Goal: Task Accomplishment & Management: Use online tool/utility

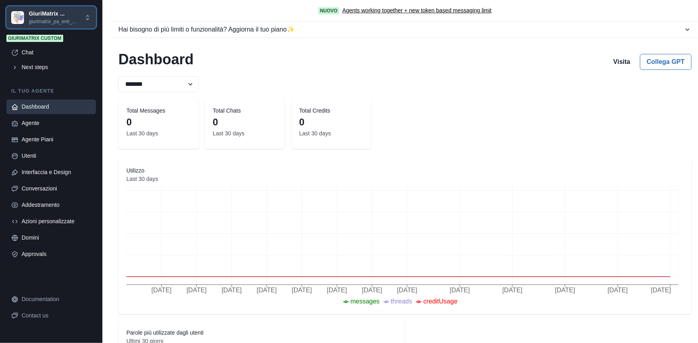
click at [50, 17] on p "GiuriMatrix ..." at bounding box center [52, 14] width 47 height 8
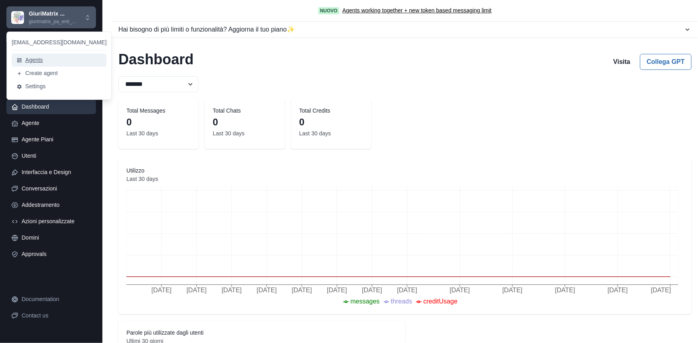
click at [36, 58] on button "Agents" at bounding box center [59, 60] width 95 height 13
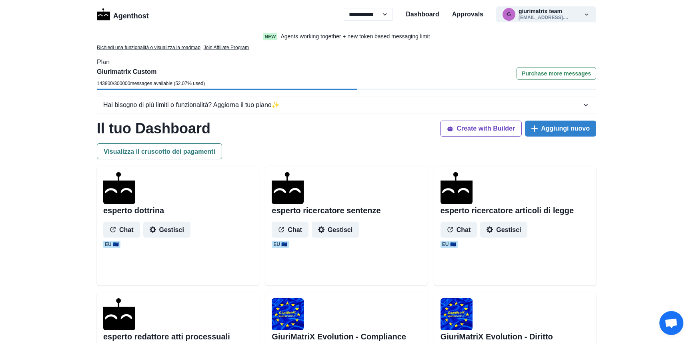
select select "**"
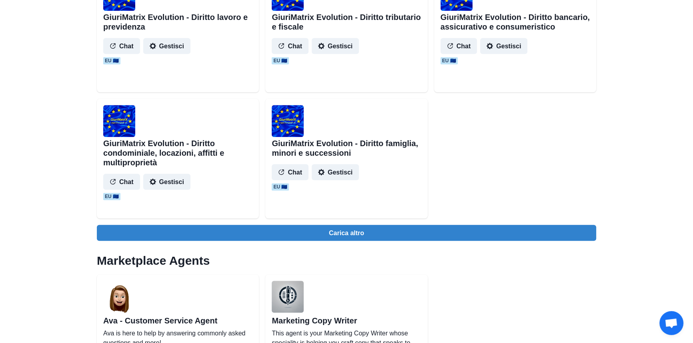
scroll to position [836, 0]
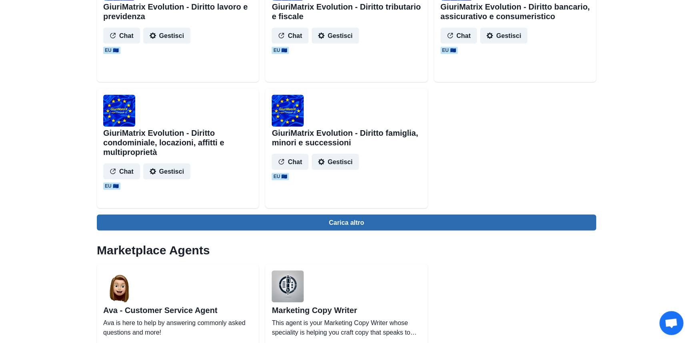
click at [326, 216] on button "Carica altro" at bounding box center [346, 223] width 499 height 16
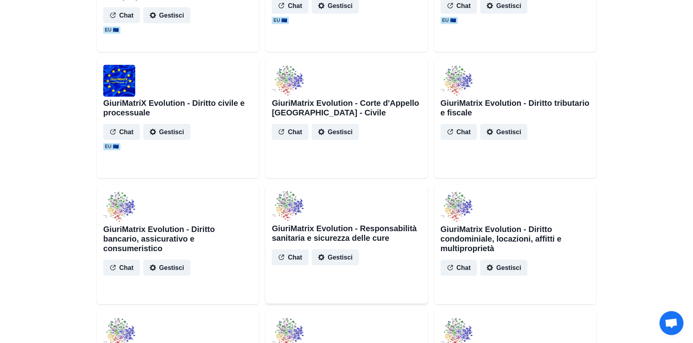
scroll to position [981, 0]
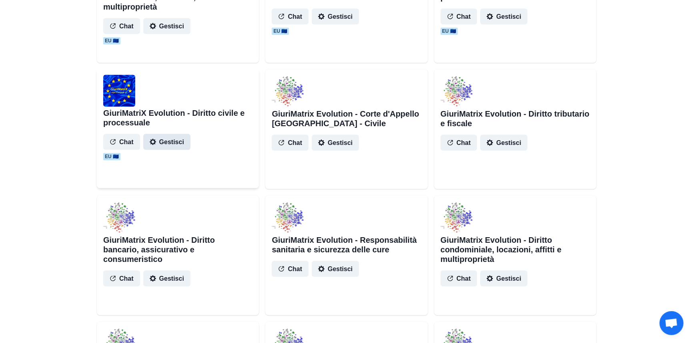
click at [166, 144] on button "Gestisci" at bounding box center [166, 142] width 47 height 16
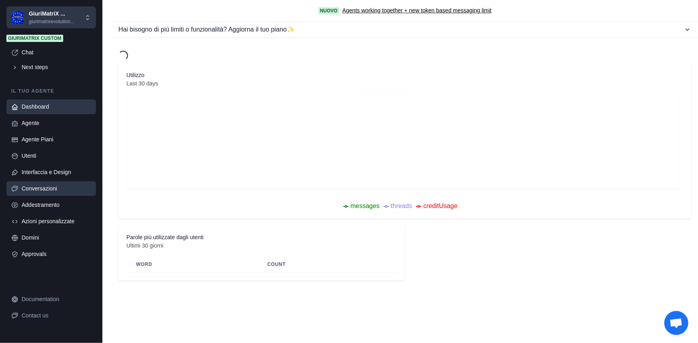
click at [59, 184] on link "Conversazioni" at bounding box center [51, 189] width 90 height 15
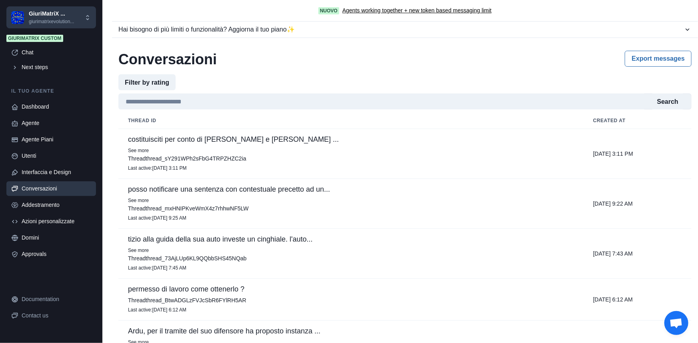
scroll to position [36, 0]
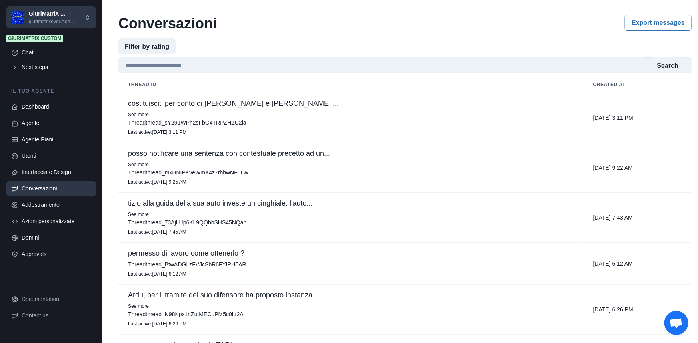
click at [227, 195] on td "tizio alla guida della sua auto investe un cinghiale. l'auto... See more Thread…" at bounding box center [350, 218] width 465 height 50
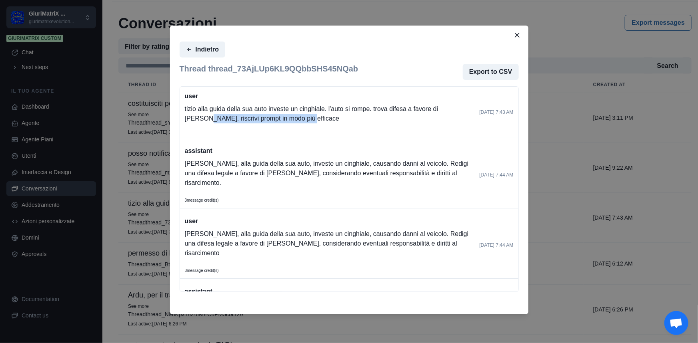
drag, startPoint x: 183, startPoint y: 119, endPoint x: 294, endPoint y: 122, distance: 111.2
click at [294, 122] on div "user [PERSON_NAME] alla guida della sua auto investe un cinghiale. l'auto si ro…" at bounding box center [349, 113] width 338 height 52
copy p "riscrivi prompt in modo più efficace"
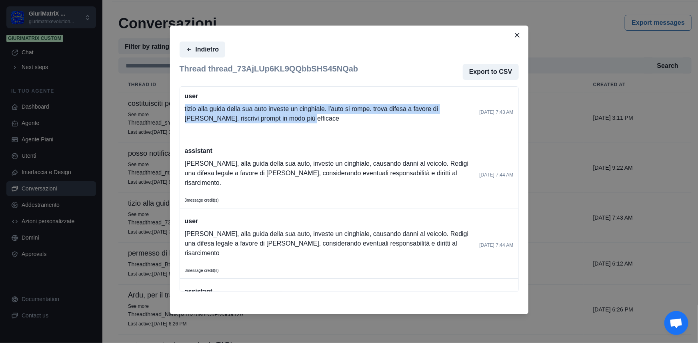
drag, startPoint x: 182, startPoint y: 108, endPoint x: 315, endPoint y: 120, distance: 132.9
click at [315, 120] on div "user [PERSON_NAME] alla guida della sua auto investe un cinghiale. l'auto si ro…" at bounding box center [349, 113] width 338 height 52
copy p "tizio alla guida della sua auto investe un cinghiale. l'auto si rompe. trova di…"
